Goal: Information Seeking & Learning: Find specific fact

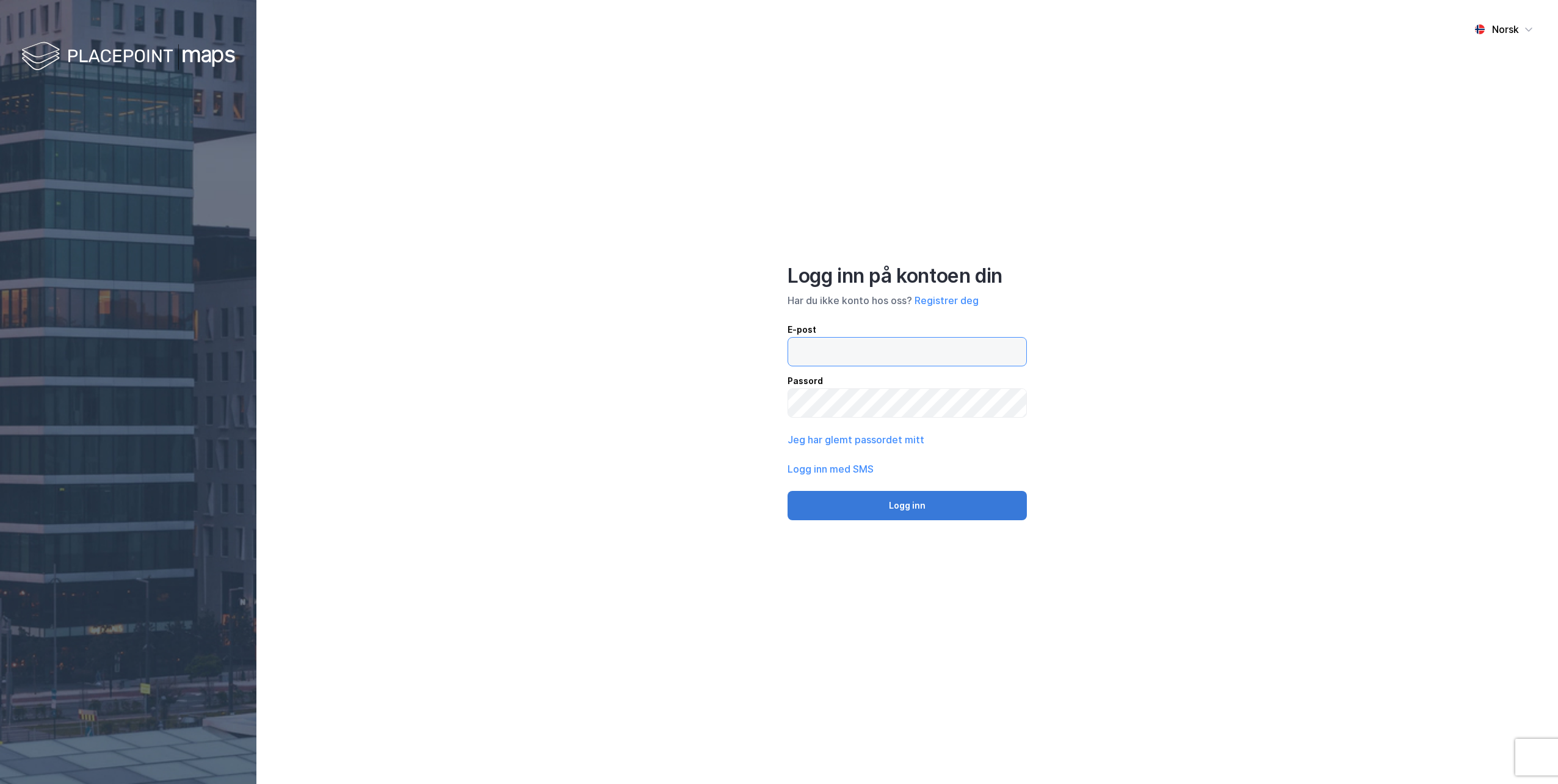
type input "[EMAIL_ADDRESS][DOMAIN_NAME]"
click at [904, 508] on button "Logg inn" at bounding box center [907, 506] width 239 height 30
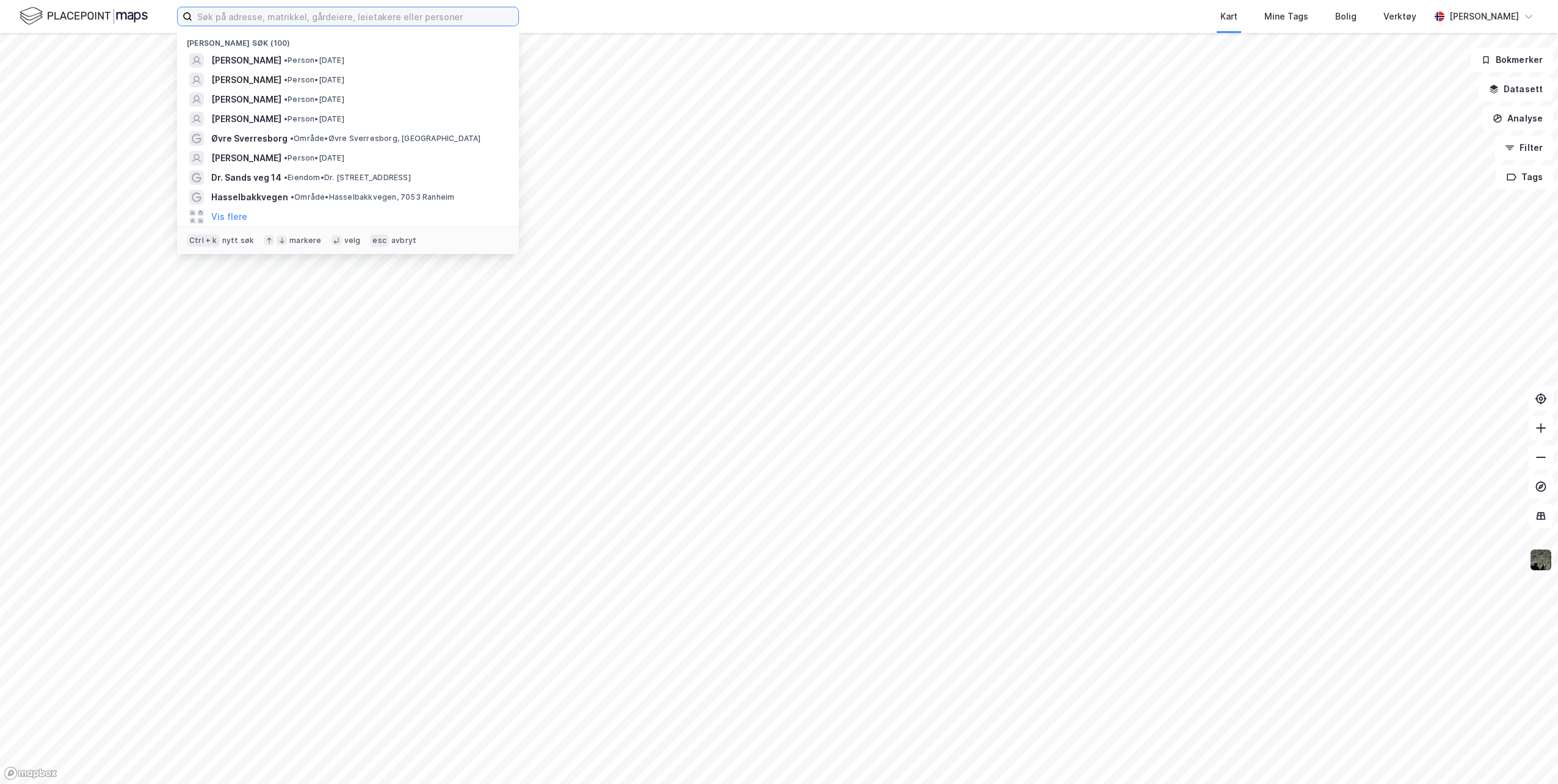
click at [343, 20] on input at bounding box center [355, 16] width 326 height 18
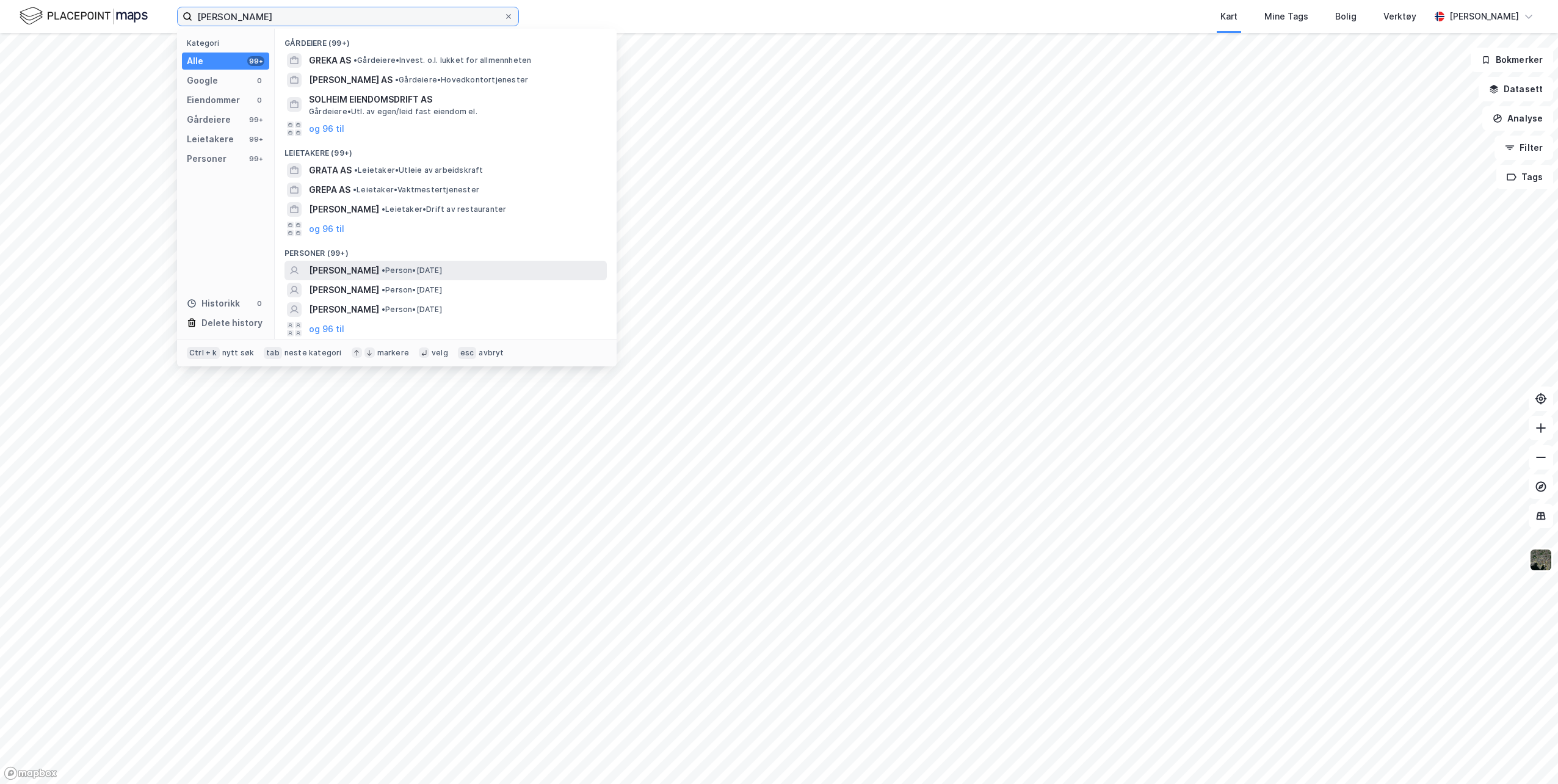
type input "[PERSON_NAME]"
click at [422, 272] on span "• Person • [DATE]" at bounding box center [412, 270] width 60 height 10
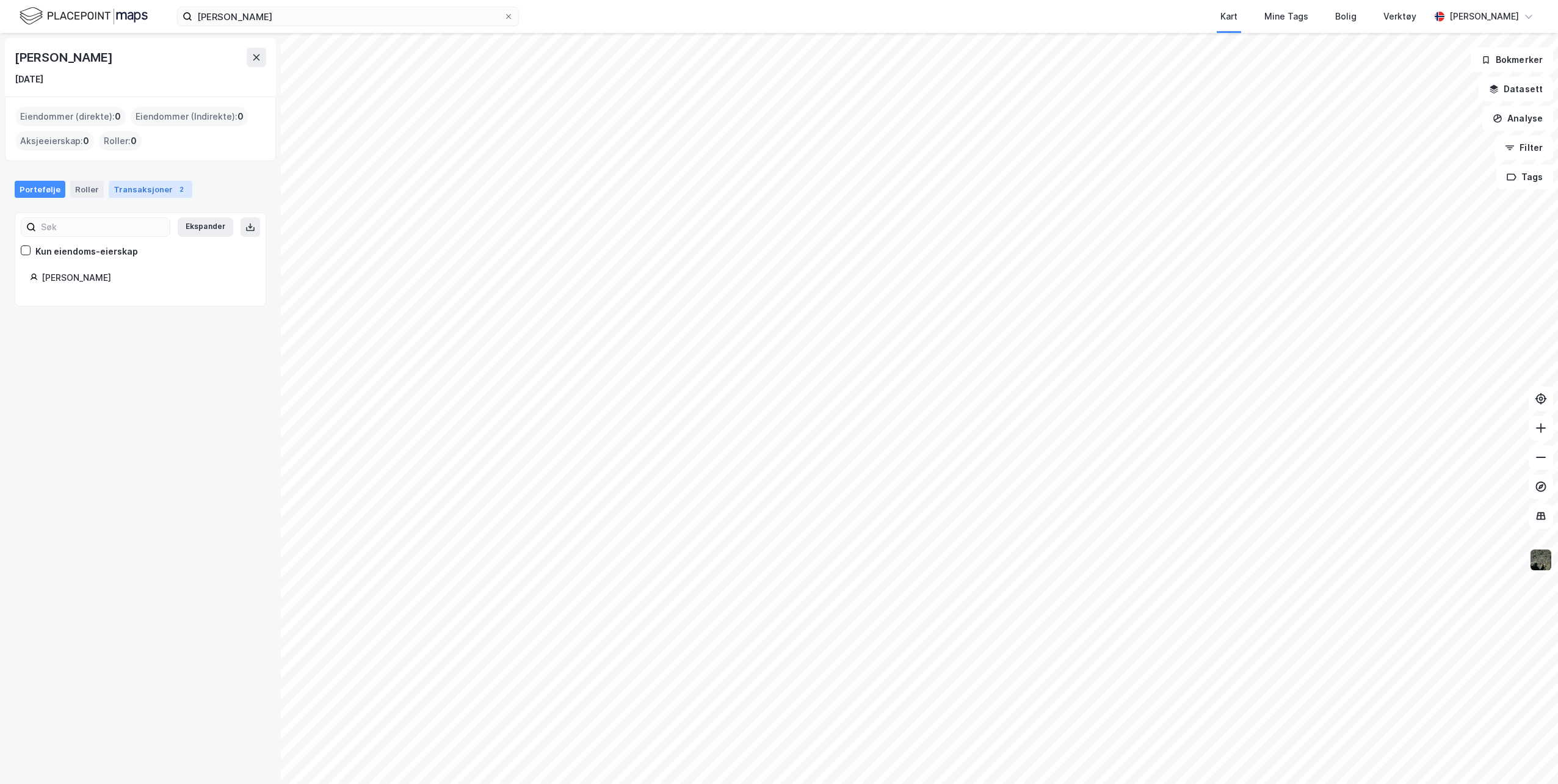
click at [140, 193] on div "Transaksjoner 2" at bounding box center [150, 188] width 84 height 17
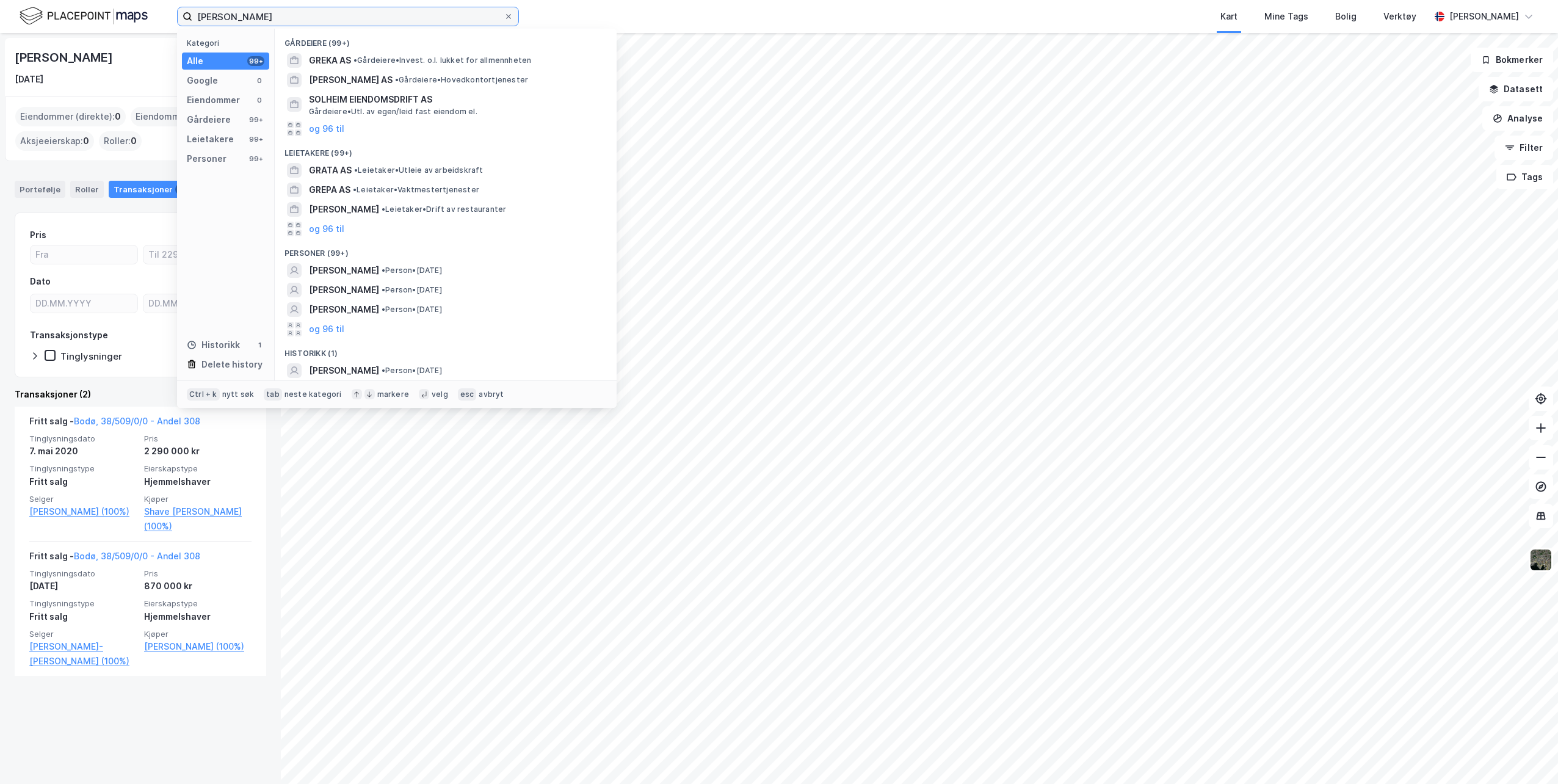
click at [310, 17] on input "[PERSON_NAME]" at bounding box center [348, 16] width 311 height 18
click at [402, 286] on span "• Person • [DATE]" at bounding box center [412, 290] width 60 height 10
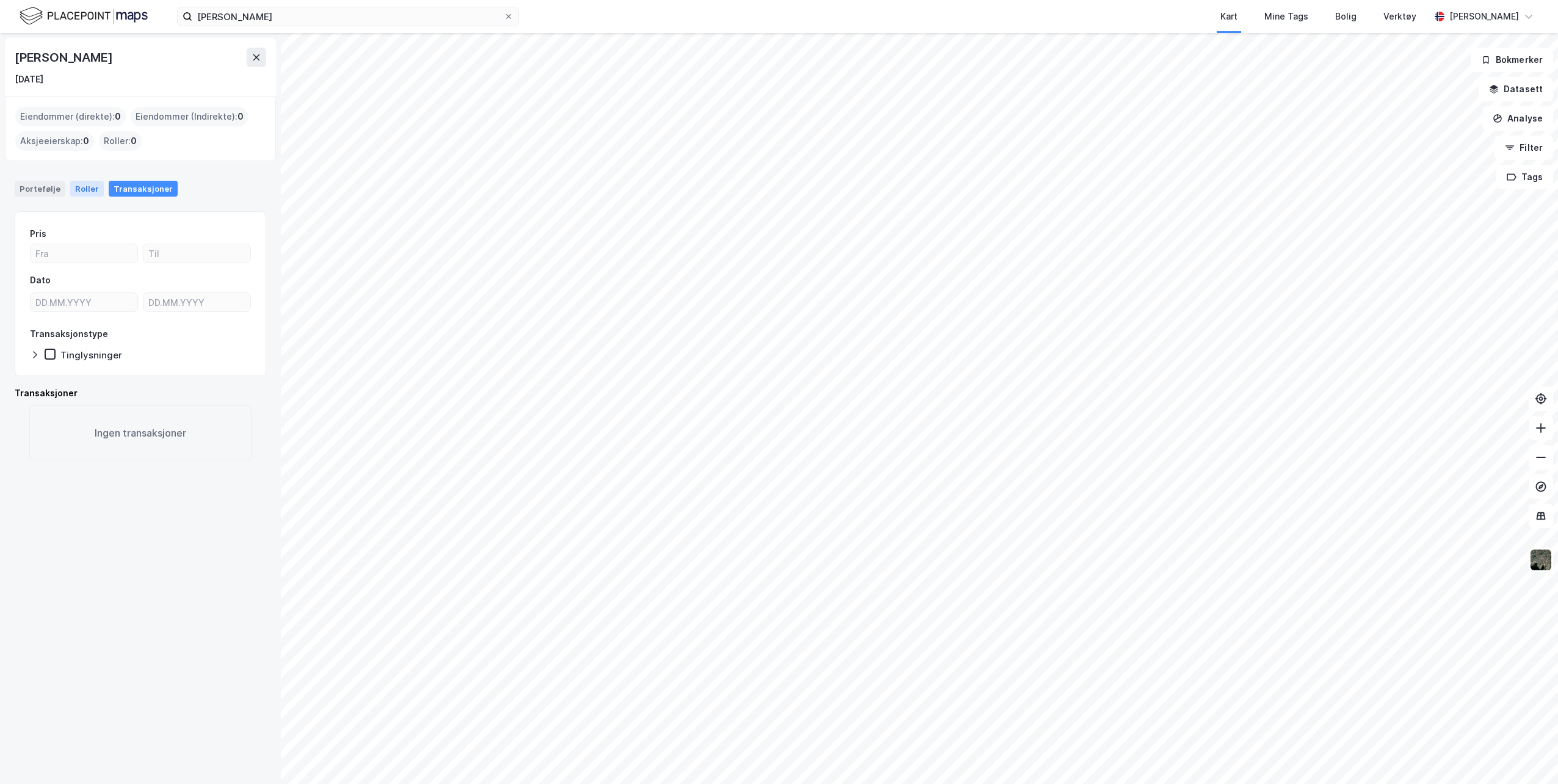
click at [72, 188] on div "Roller" at bounding box center [87, 188] width 34 height 16
click at [38, 189] on div "Portefølje" at bounding box center [40, 188] width 51 height 16
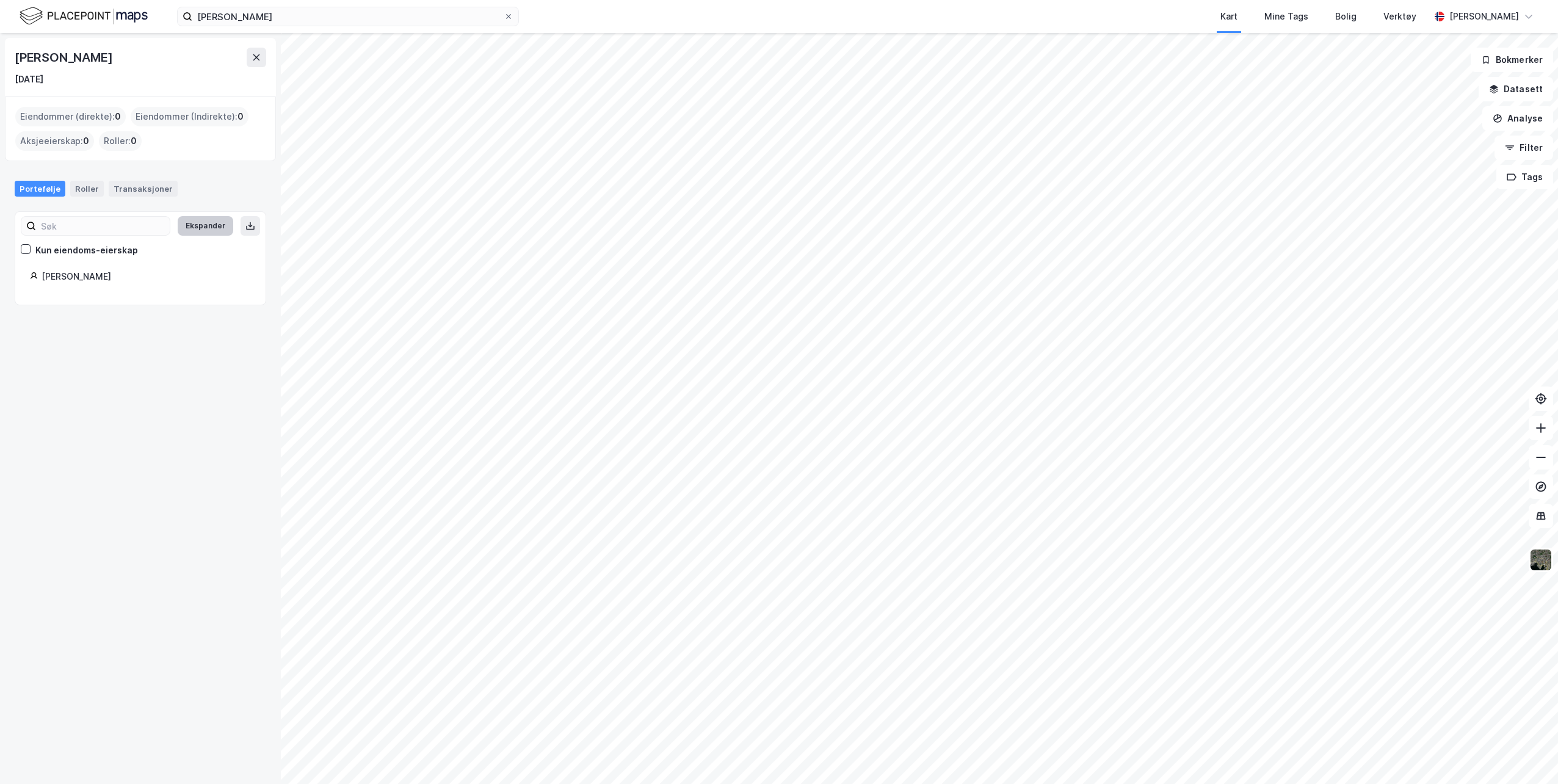
click at [188, 233] on button "Ekspander" at bounding box center [205, 225] width 56 height 19
click at [106, 243] on div "Kun eiendoms-eierskap" at bounding box center [87, 250] width 103 height 15
click at [107, 250] on div "Kun eiendoms-eierskap" at bounding box center [87, 250] width 103 height 15
click at [79, 276] on div "[PERSON_NAME]" at bounding box center [146, 276] width 209 height 15
click at [140, 189] on div "Transaksjoner" at bounding box center [143, 188] width 69 height 16
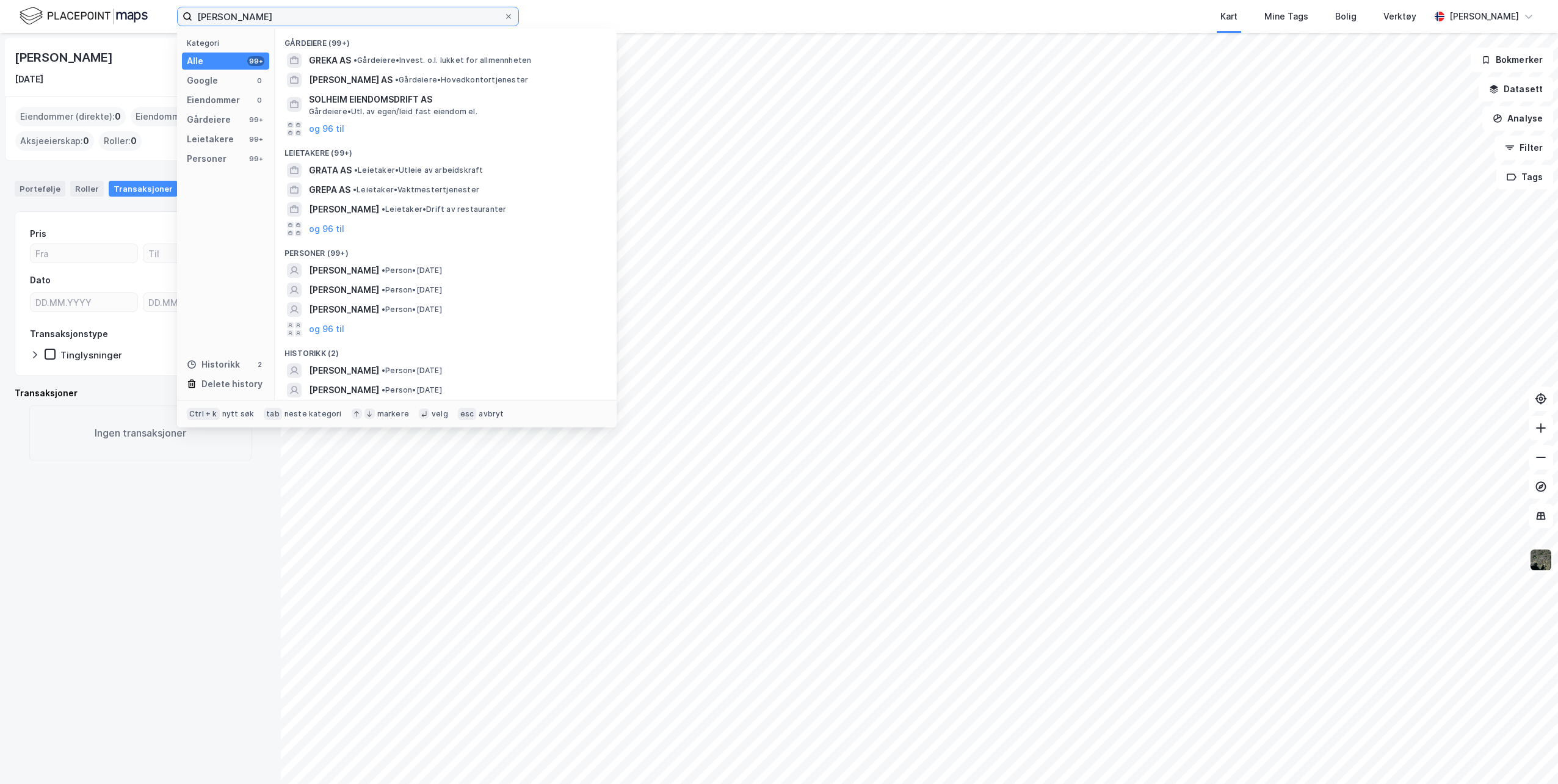
click at [272, 13] on input "[PERSON_NAME]" at bounding box center [348, 16] width 311 height 18
click at [316, 331] on button "og 96 til" at bounding box center [327, 329] width 36 height 15
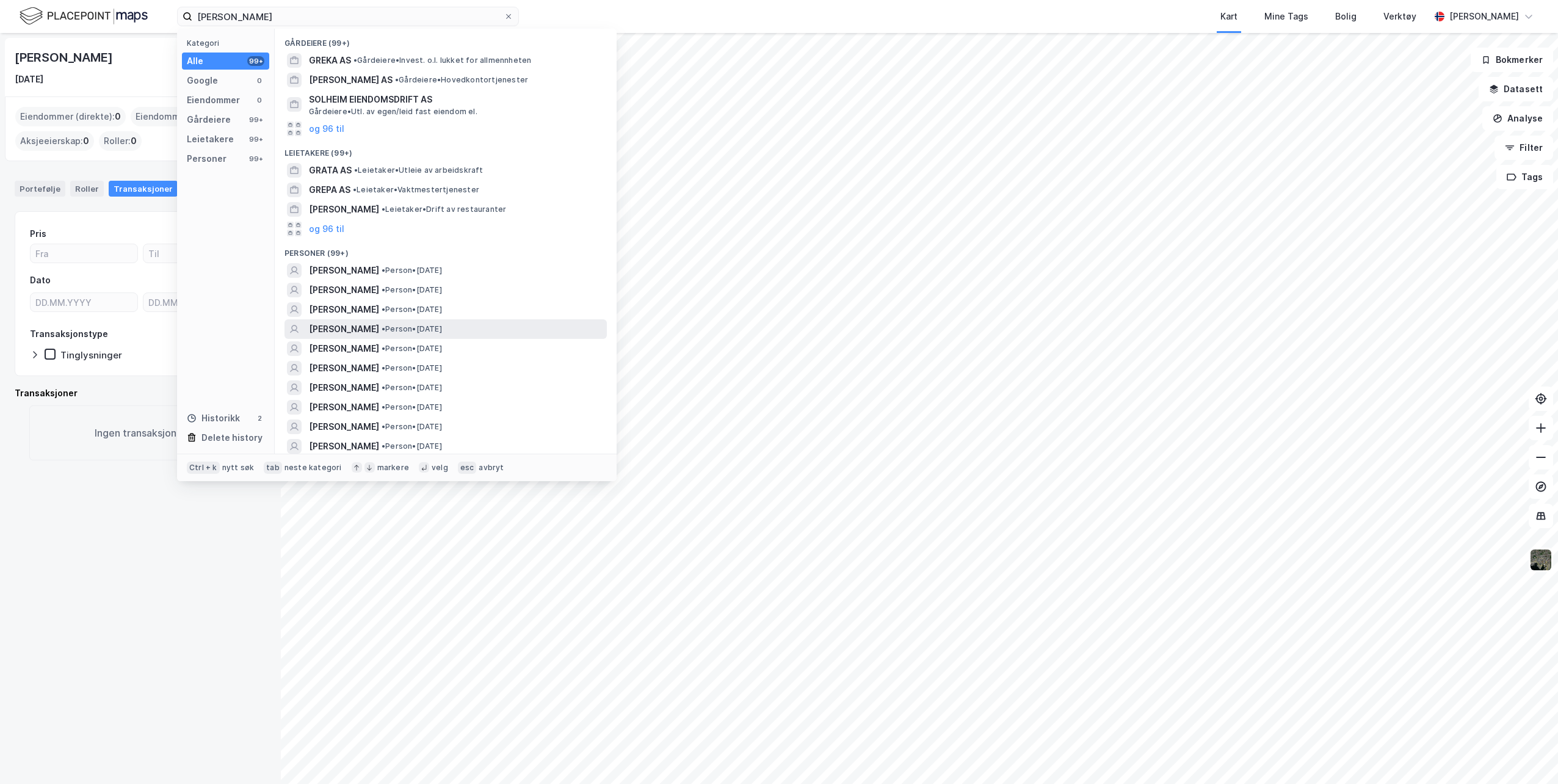
click at [442, 327] on span "• Person • [DATE]" at bounding box center [412, 329] width 60 height 10
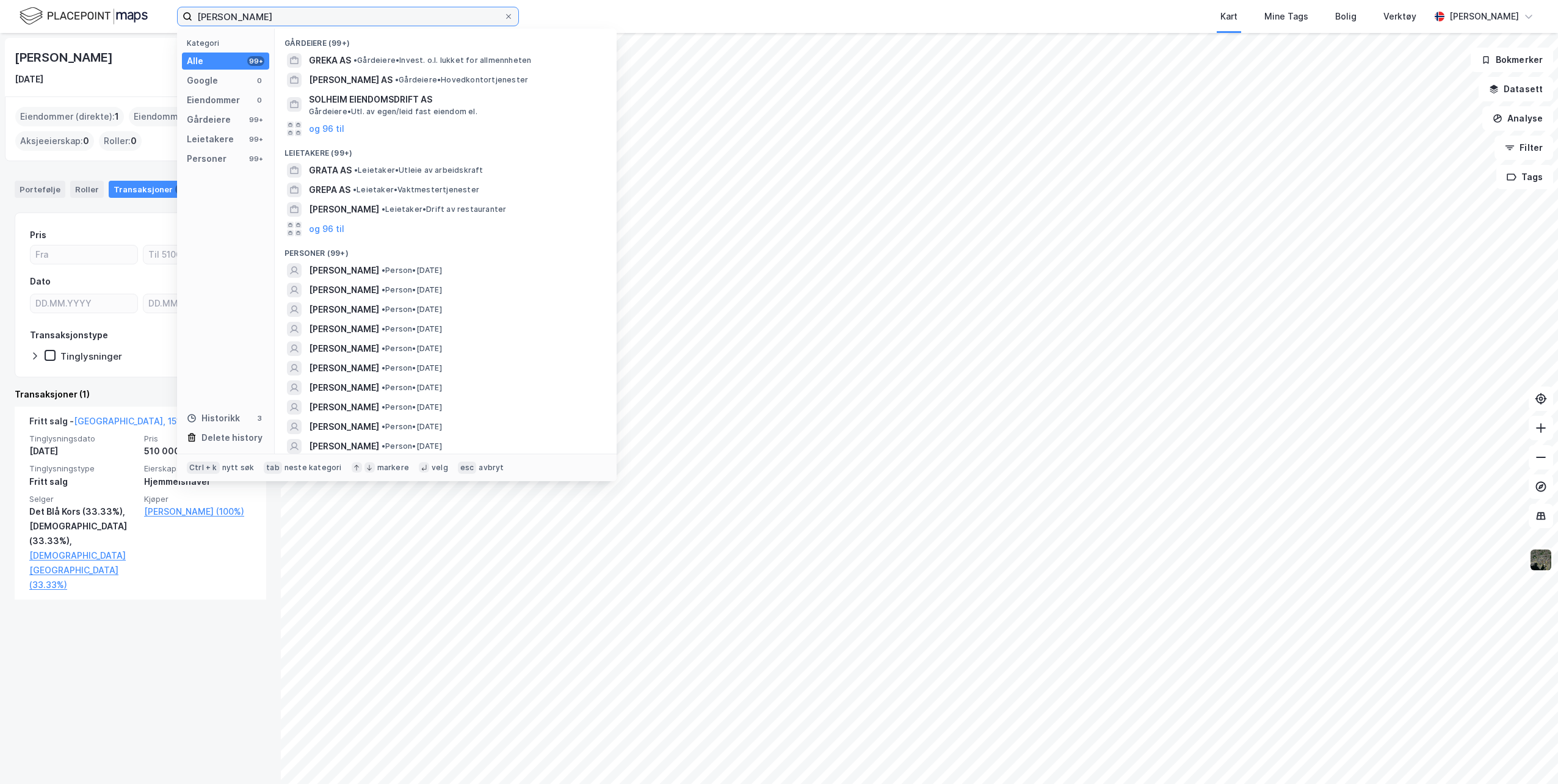
click at [309, 17] on input "[PERSON_NAME]" at bounding box center [348, 16] width 311 height 18
click at [507, 17] on icon at bounding box center [508, 16] width 7 height 7
click at [504, 17] on input "[PERSON_NAME]" at bounding box center [348, 16] width 311 height 18
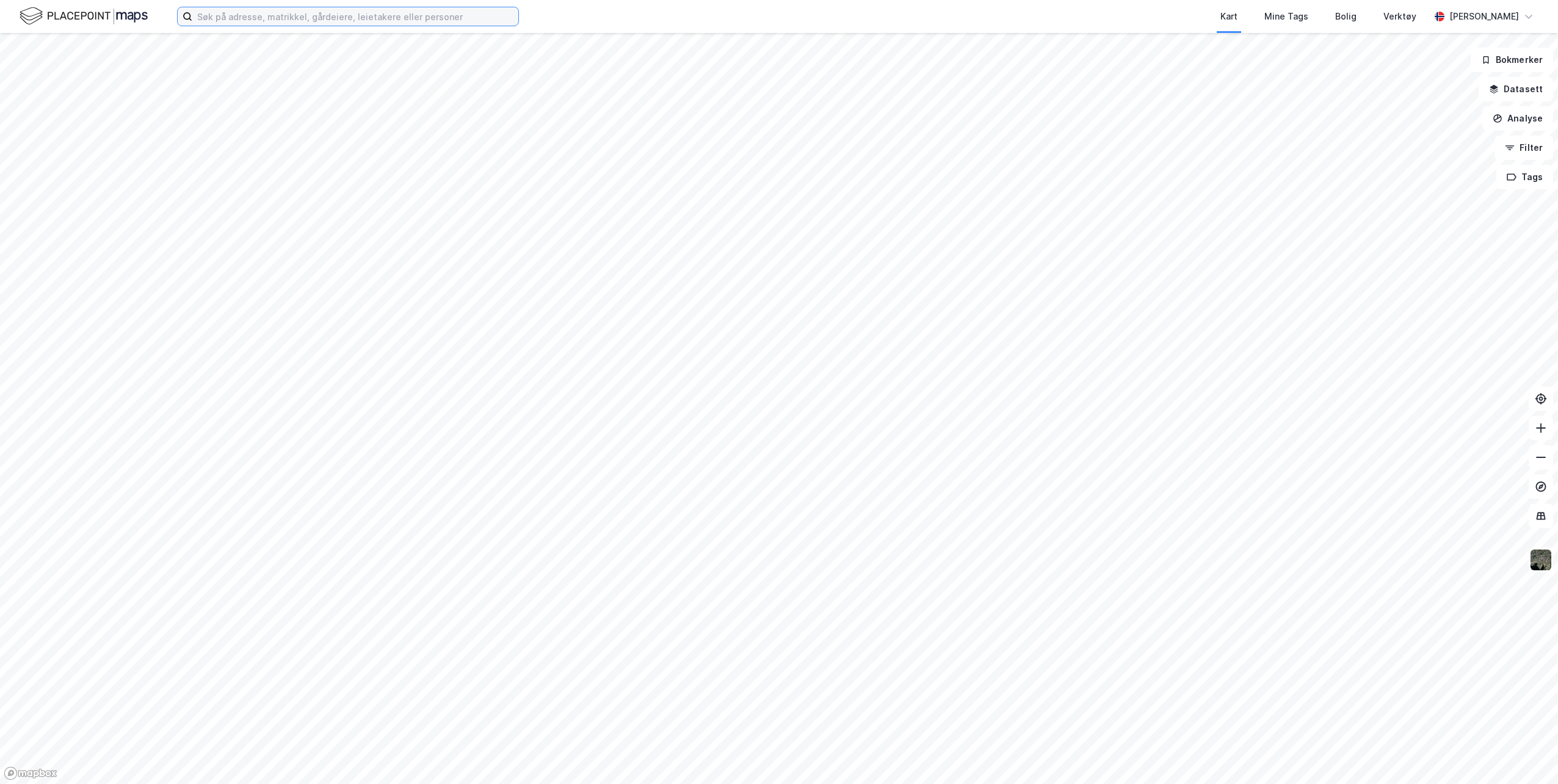
click at [243, 21] on input at bounding box center [355, 16] width 326 height 18
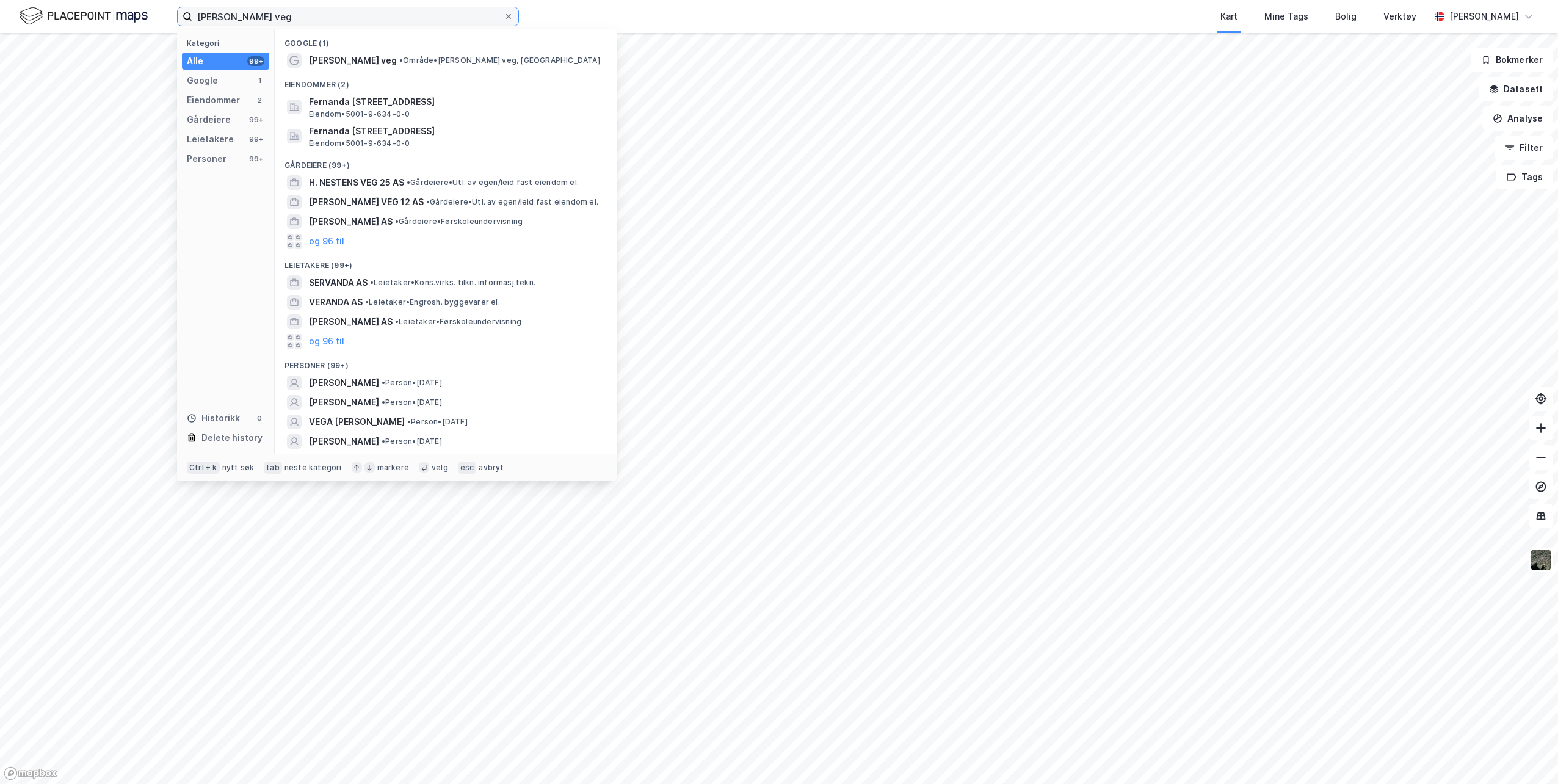
click at [330, 18] on input "[PERSON_NAME] veg" at bounding box center [348, 16] width 311 height 18
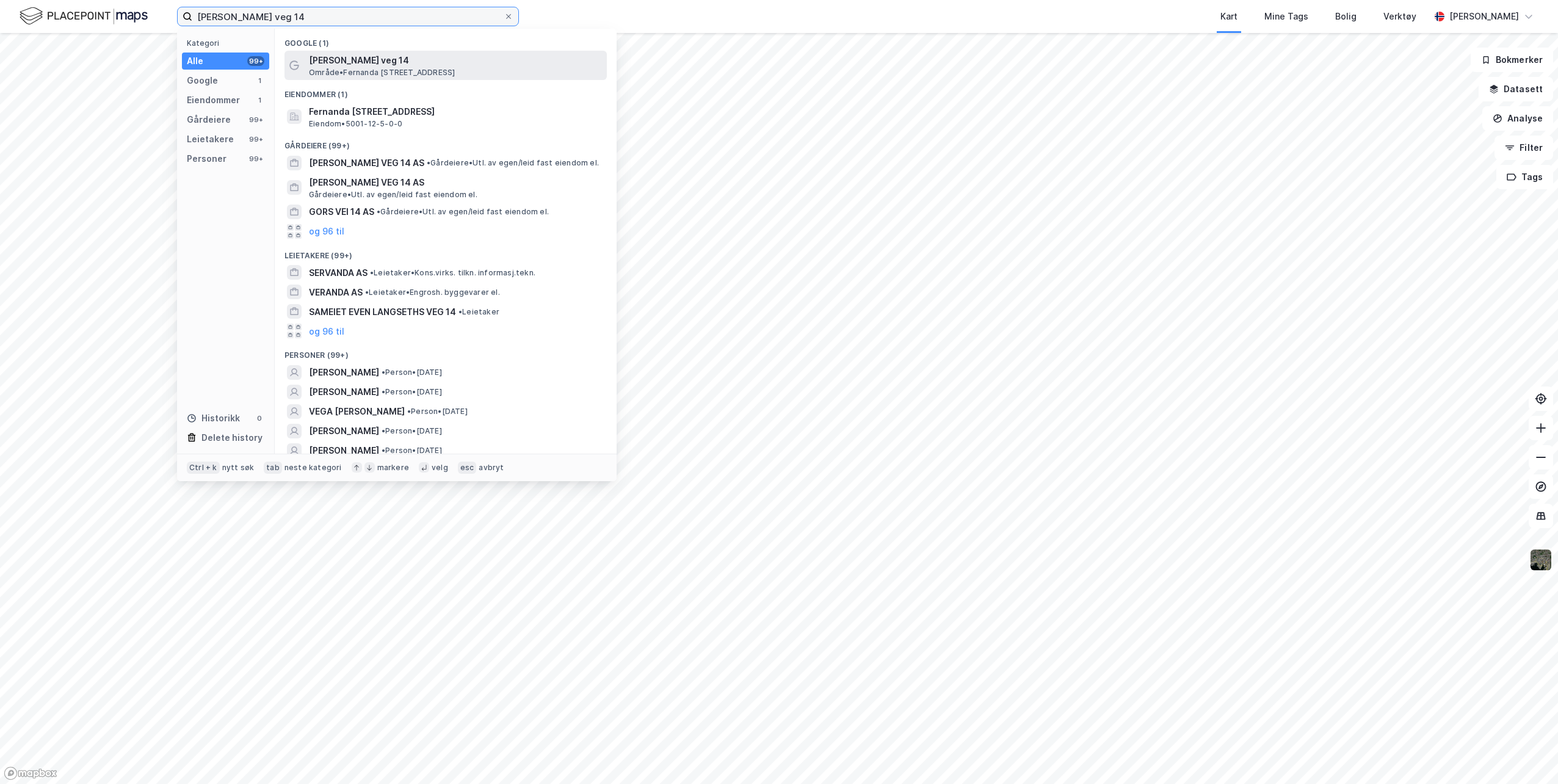
type input "[PERSON_NAME] veg 14"
click at [379, 58] on span "[PERSON_NAME] veg 14" at bounding box center [455, 60] width 293 height 15
click at [318, 19] on input "[PERSON_NAME] veg 14" at bounding box center [348, 16] width 311 height 18
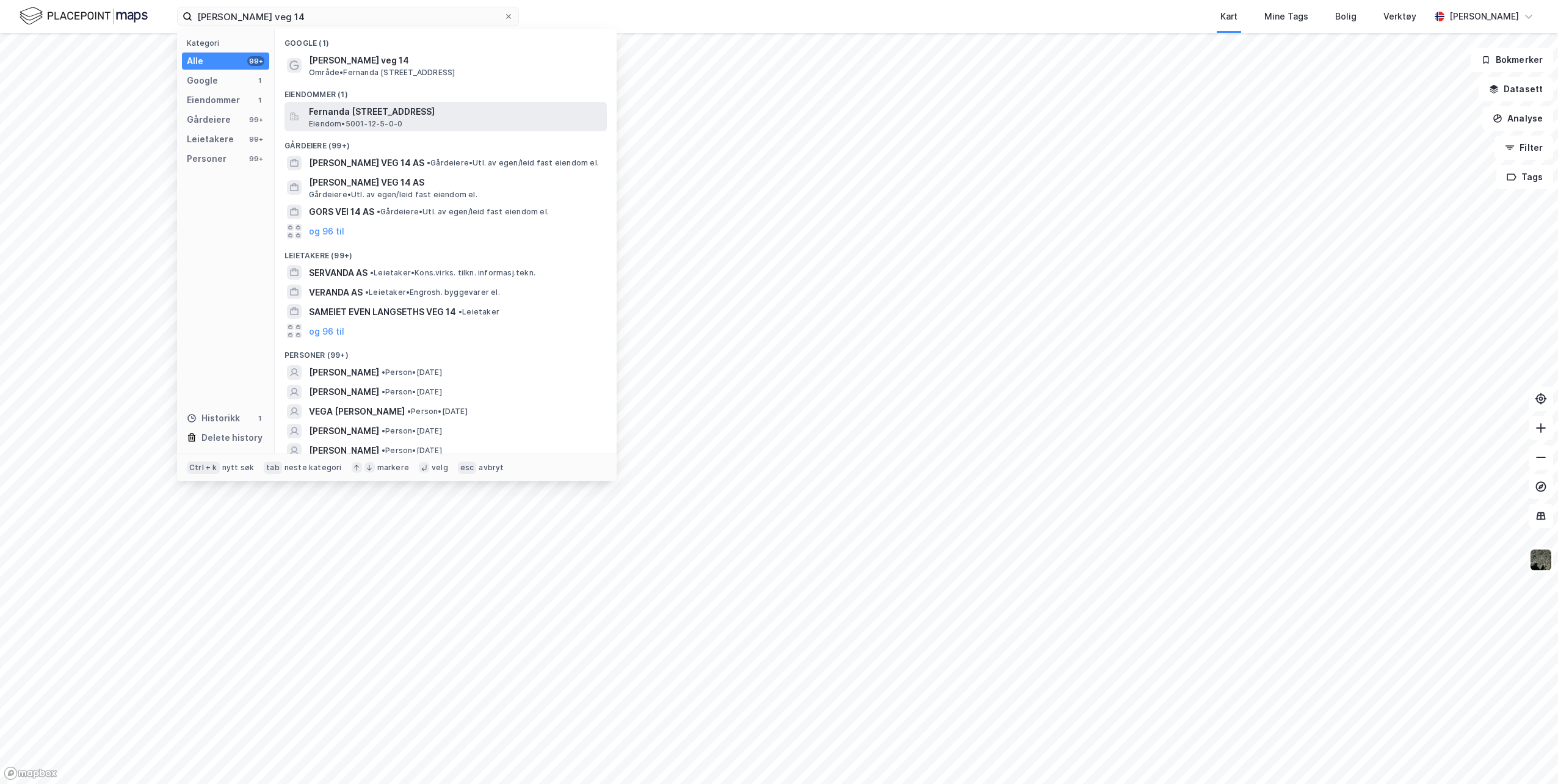
click at [361, 121] on span "Eiendom • 5001-12-5-0-0" at bounding box center [355, 123] width 93 height 10
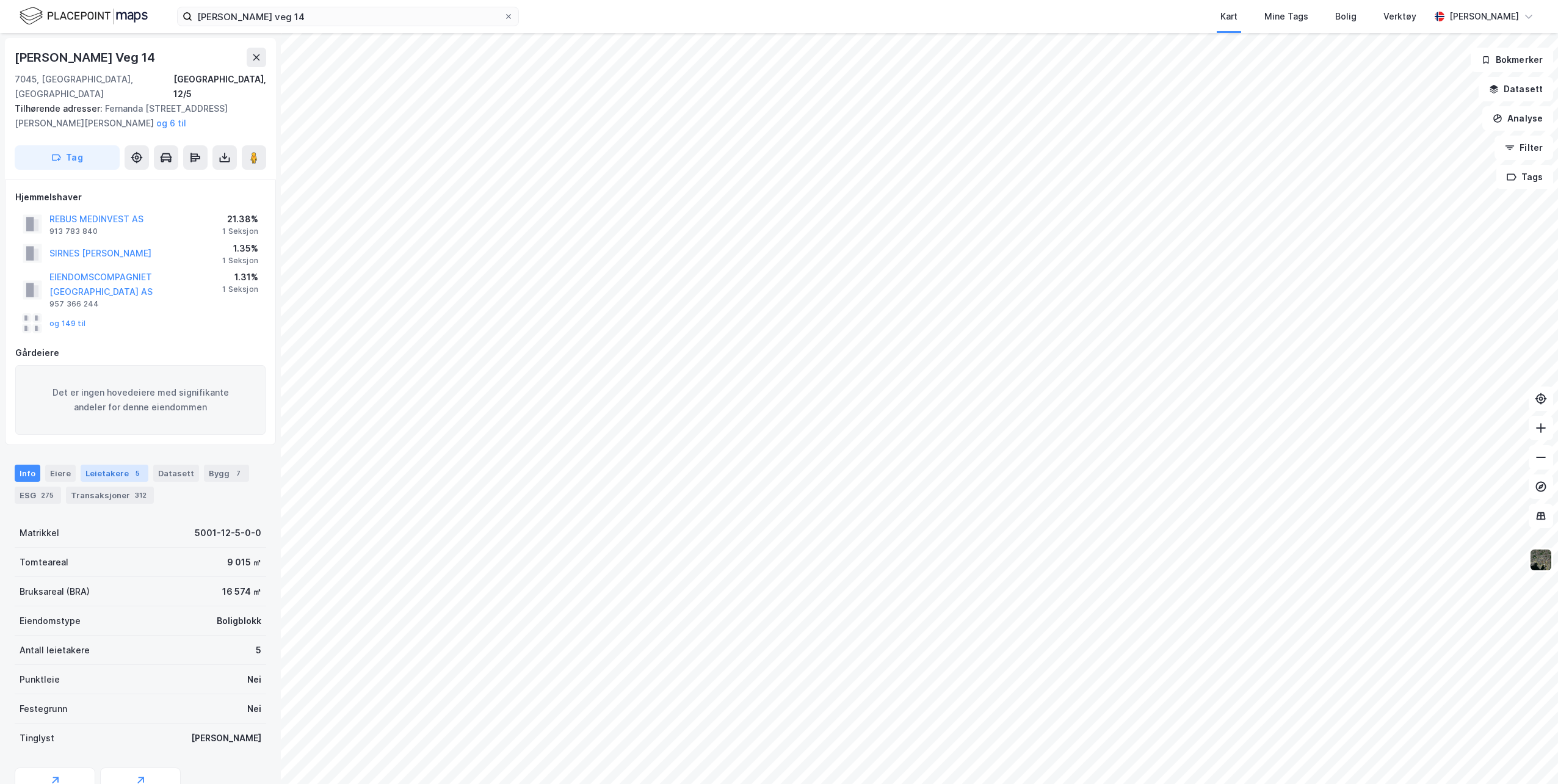
click at [105, 465] on div "Leietakere 5" at bounding box center [114, 473] width 68 height 17
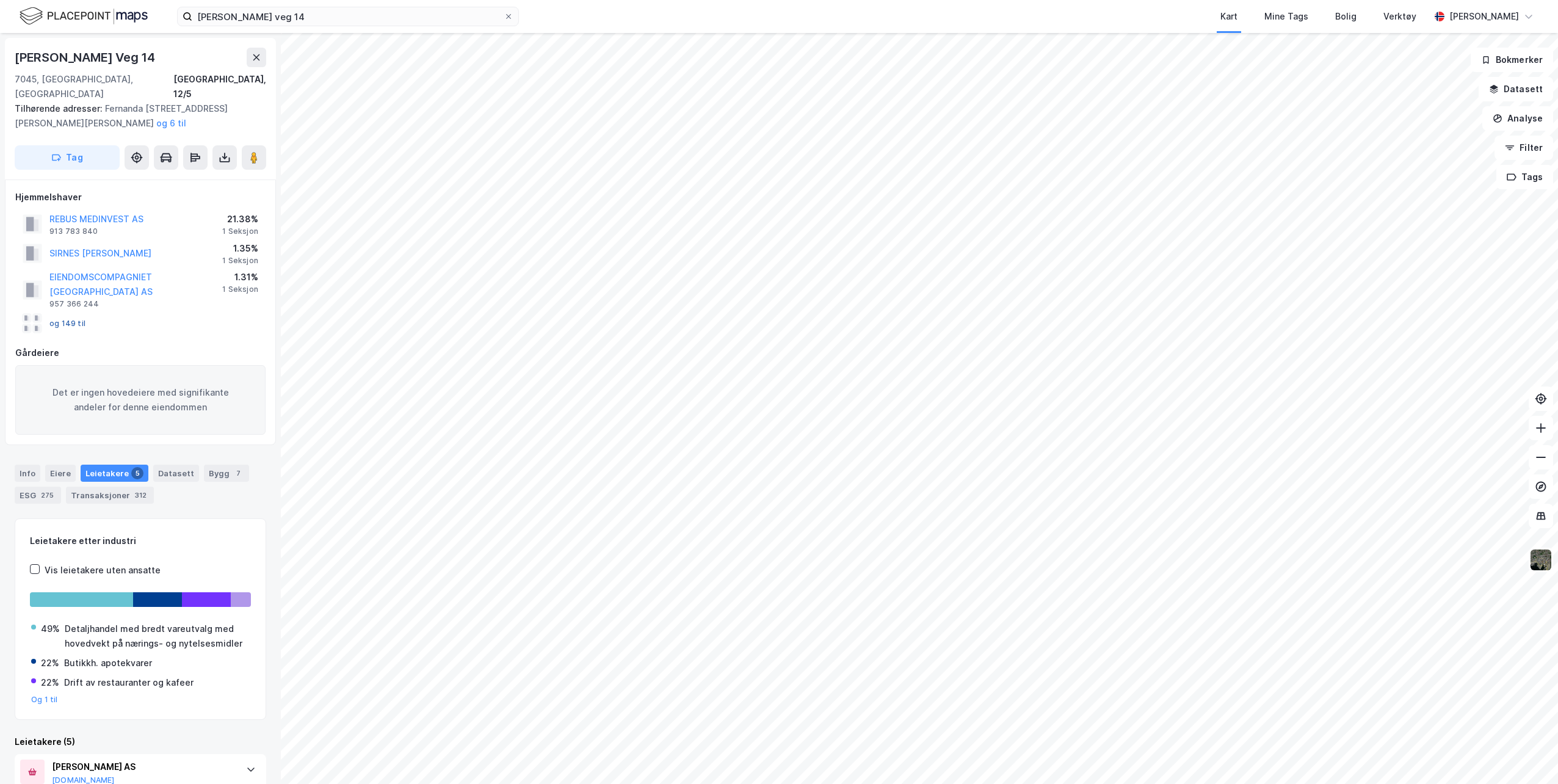
click at [0, 0] on button "og 149 til" at bounding box center [0, 0] width 0 height 0
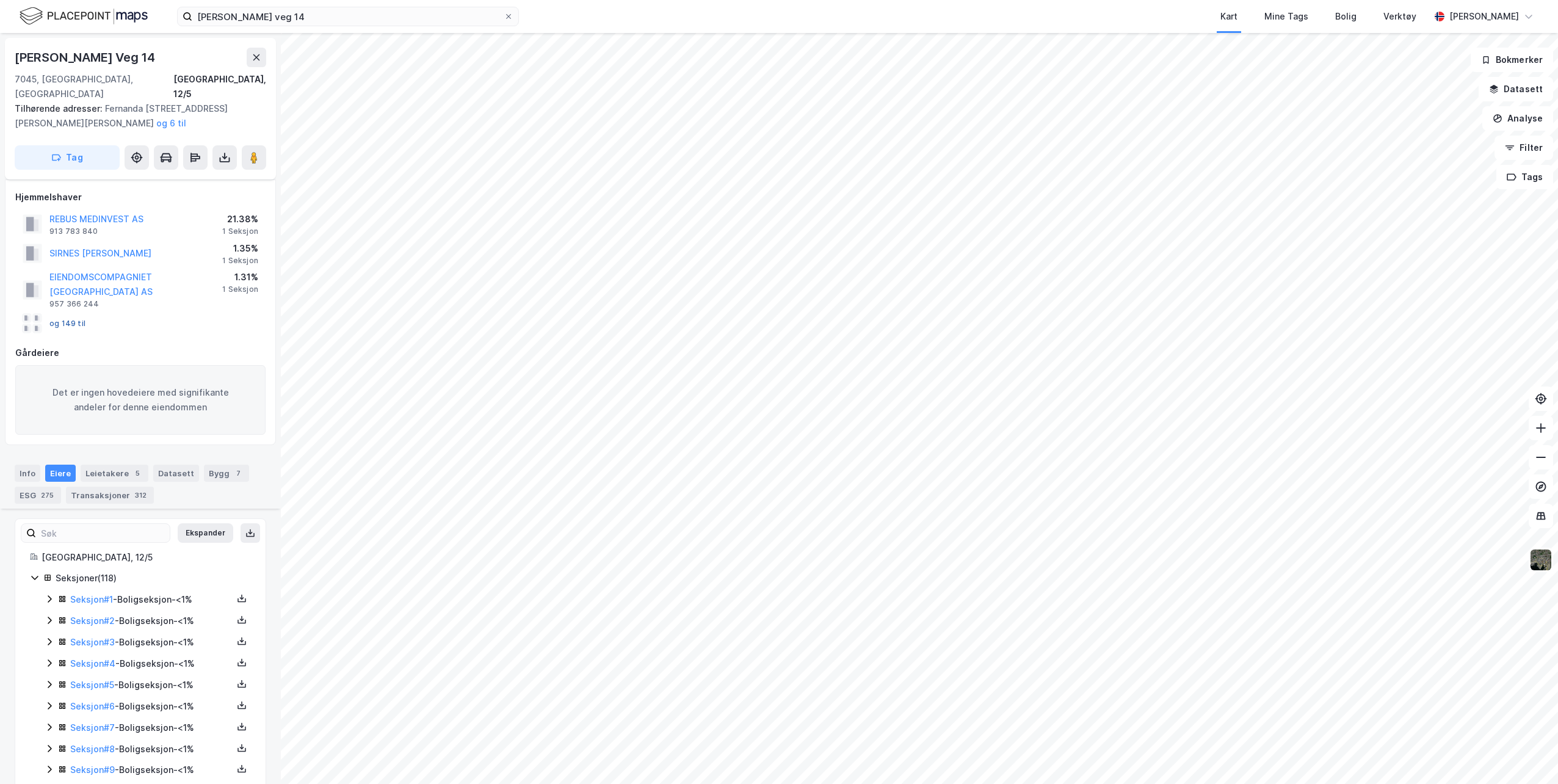
scroll to position [267, 0]
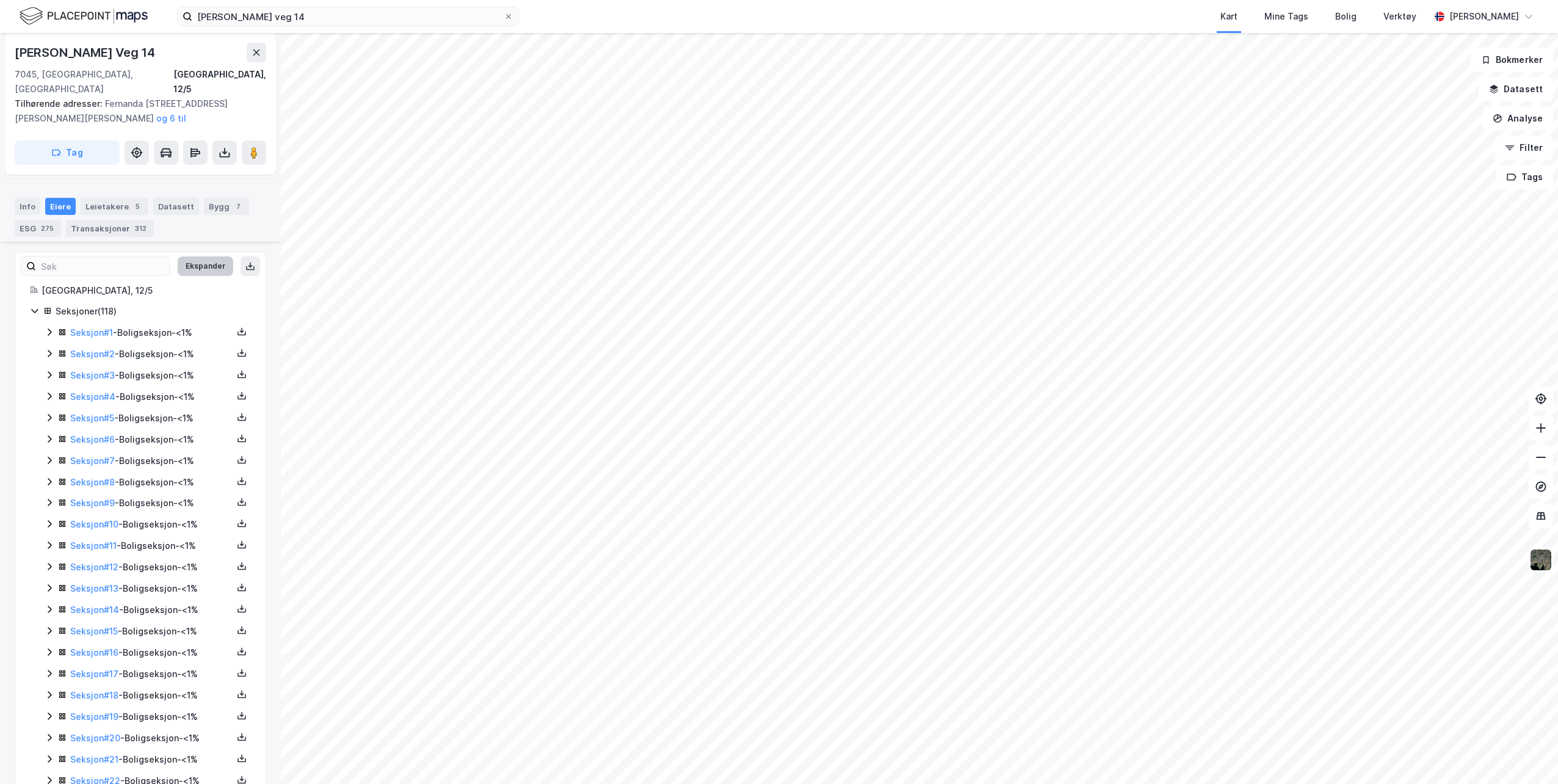
click at [192, 256] on button "Ekspander" at bounding box center [205, 266] width 56 height 19
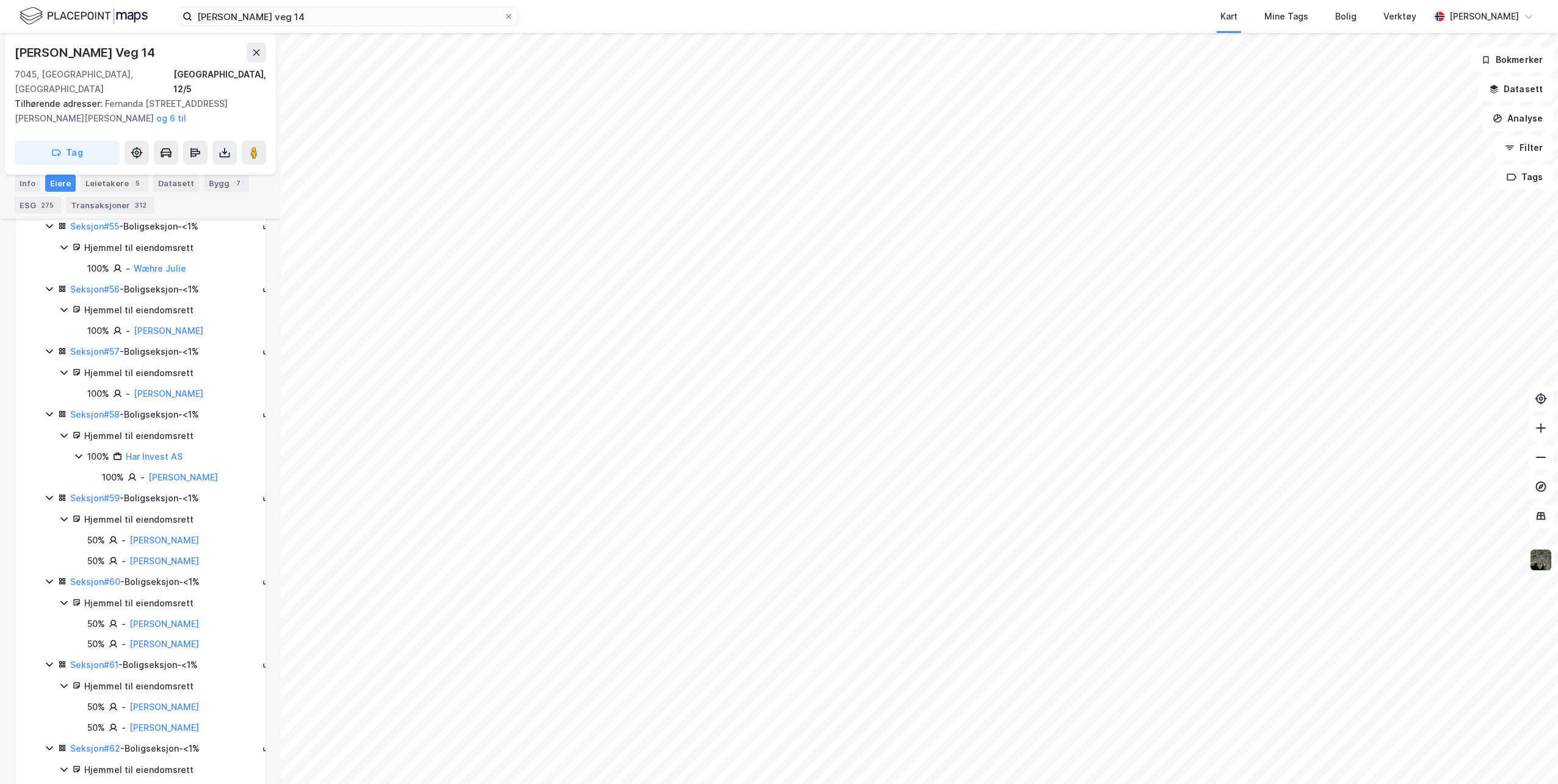
scroll to position [4151, 0]
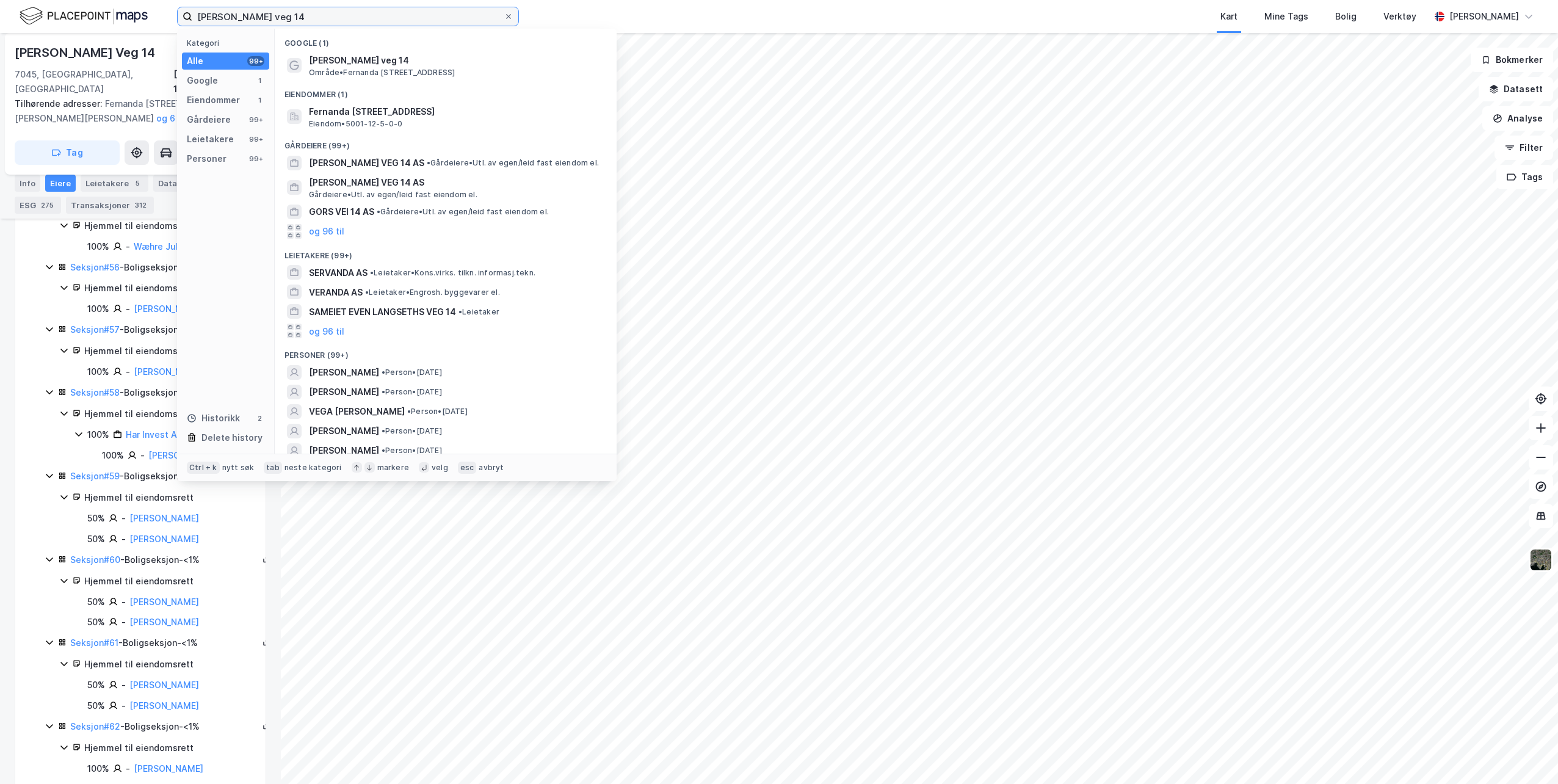
drag, startPoint x: 260, startPoint y: 5, endPoint x: 174, endPoint y: 10, distance: 86.1
click at [174, 10] on div "[PERSON_NAME] veg 14 Kategori Alle 99+ Google 1 Eiendommer 1 Gårdeiere 99+ Leie…" at bounding box center [779, 16] width 1558 height 33
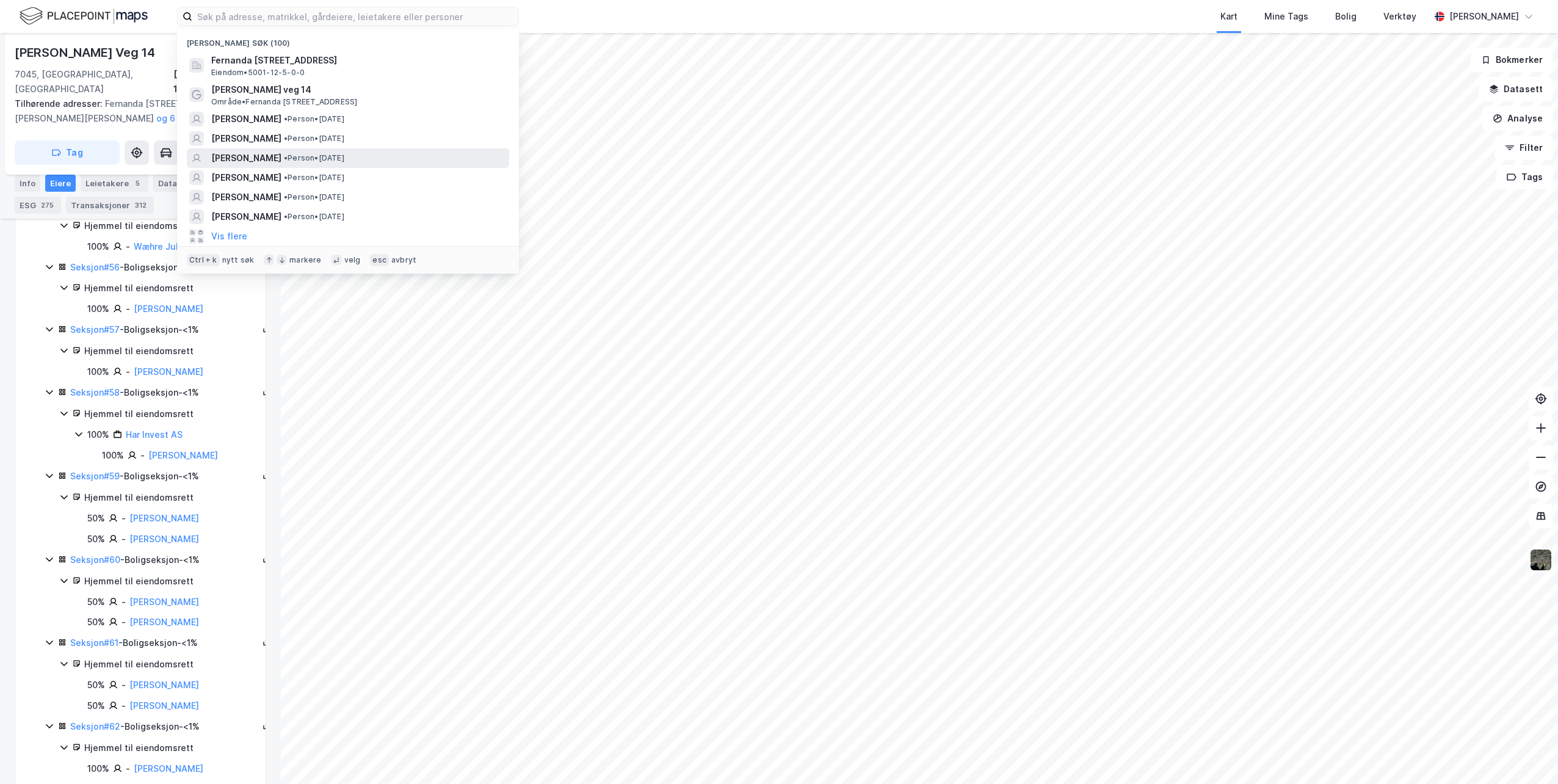
click at [344, 160] on span "• Person • [DATE]" at bounding box center [314, 158] width 60 height 10
